Goal: Navigation & Orientation: Find specific page/section

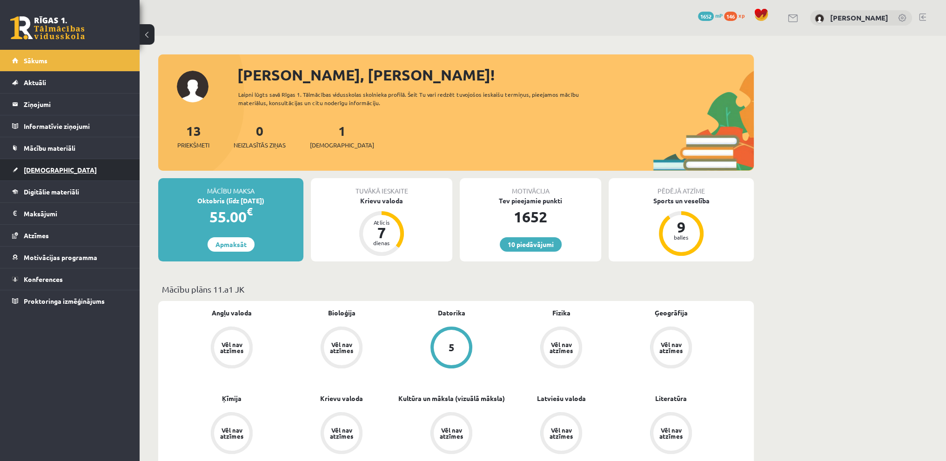
click at [69, 175] on link "[DEMOGRAPHIC_DATA]" at bounding box center [70, 169] width 116 height 21
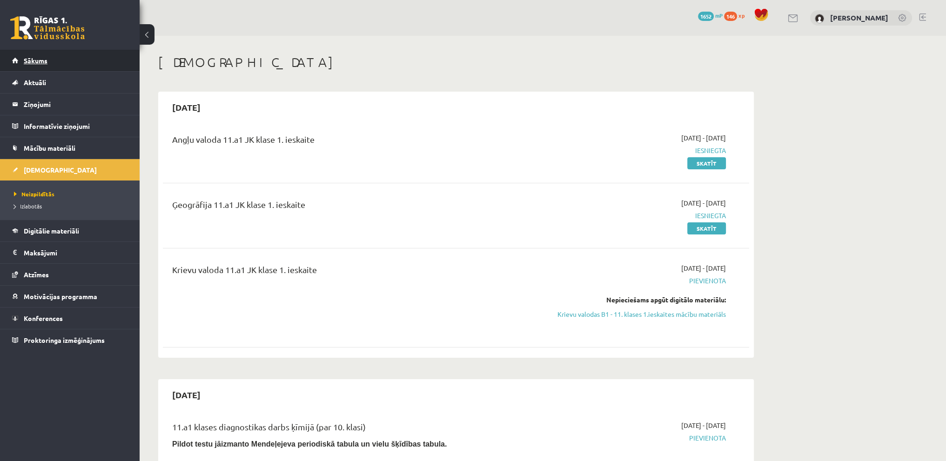
click at [50, 61] on link "Sākums" at bounding box center [70, 60] width 116 height 21
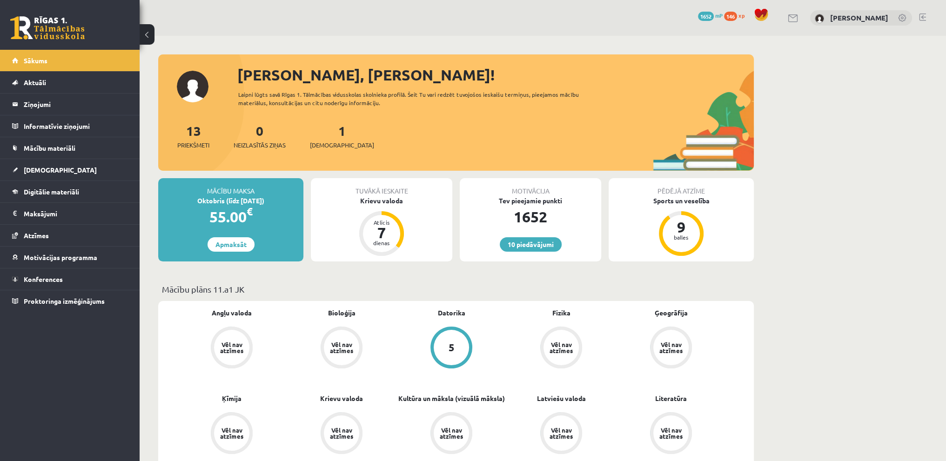
click at [923, 17] on link at bounding box center [922, 16] width 7 height 7
